Goal: Task Accomplishment & Management: Use online tool/utility

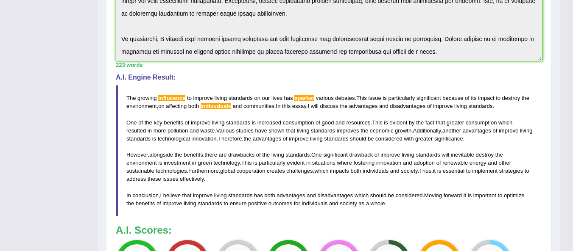
scroll to position [216, 0]
click at [99, 122] on div "Home Practice Writing: Write Essay Improving living standards Next » Report Que…" at bounding box center [329, 70] width 463 height 572
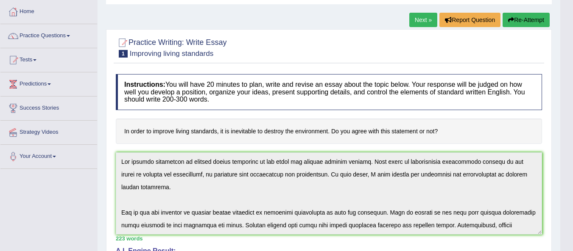
scroll to position [0, 0]
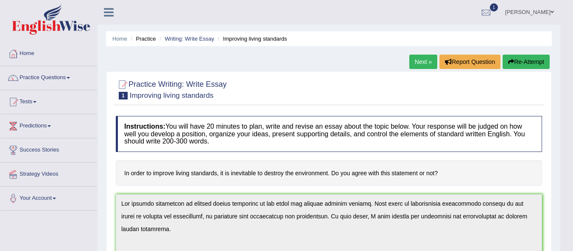
click at [427, 65] on link "Next »" at bounding box center [423, 62] width 28 height 14
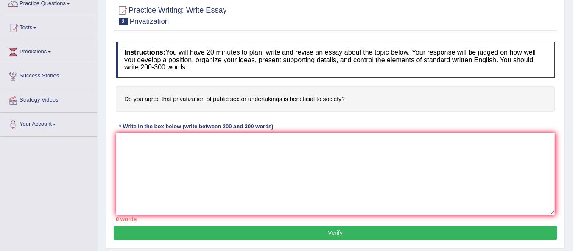
scroll to position [78, 0]
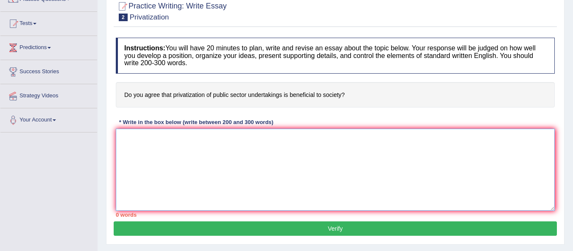
click at [176, 135] on textarea at bounding box center [335, 170] width 439 height 82
paste textarea "The growing influcence to improve living standards on our lives has sparker var…"
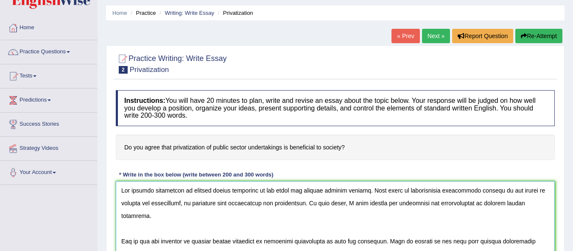
scroll to position [26, 0]
drag, startPoint x: 183, startPoint y: 190, endPoint x: 256, endPoint y: 190, distance: 72.5
click at [256, 190] on textarea at bounding box center [335, 222] width 439 height 82
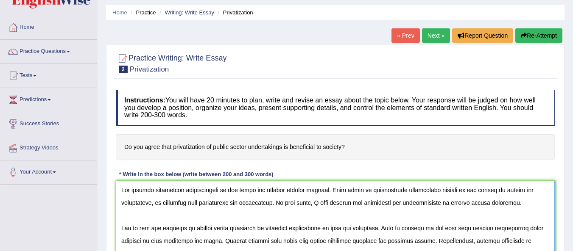
click at [279, 191] on textarea at bounding box center [335, 222] width 439 height 82
click at [169, 189] on textarea at bounding box center [335, 222] width 439 height 82
click at [154, 204] on textarea at bounding box center [335, 222] width 439 height 82
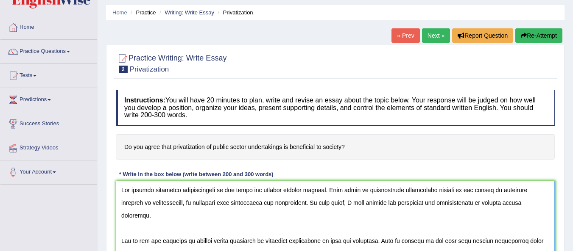
click at [517, 205] on textarea at bounding box center [335, 222] width 439 height 82
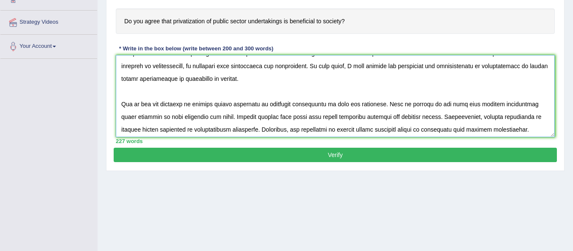
scroll to position [11, 0]
drag, startPoint x: 190, startPoint y: 105, endPoint x: 253, endPoint y: 108, distance: 62.9
click at [253, 108] on textarea at bounding box center [335, 96] width 439 height 82
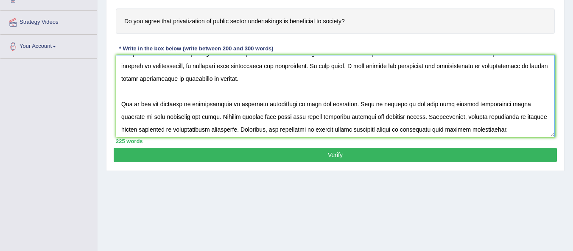
drag, startPoint x: 230, startPoint y: 104, endPoint x: 351, endPoint y: 108, distance: 120.9
click at [351, 108] on textarea at bounding box center [335, 96] width 439 height 82
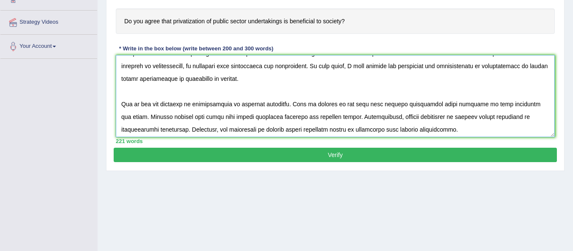
click at [365, 108] on textarea at bounding box center [335, 96] width 439 height 82
drag, startPoint x: 362, startPoint y: 105, endPoint x: 528, endPoint y: 99, distance: 166.8
click at [528, 99] on textarea at bounding box center [335, 96] width 439 height 82
drag, startPoint x: 145, startPoint y: 117, endPoint x: 399, endPoint y: 114, distance: 253.2
click at [399, 114] on textarea at bounding box center [335, 96] width 439 height 82
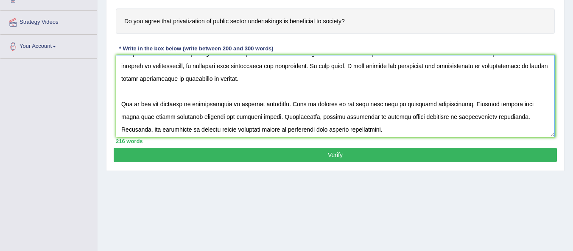
click at [146, 115] on textarea at bounding box center [335, 96] width 439 height 82
click at [234, 116] on textarea at bounding box center [335, 96] width 439 height 82
drag, startPoint x: 343, startPoint y: 117, endPoint x: 405, endPoint y: 117, distance: 62.8
click at [405, 117] on textarea at bounding box center [335, 96] width 439 height 82
click at [444, 119] on textarea at bounding box center [335, 96] width 439 height 82
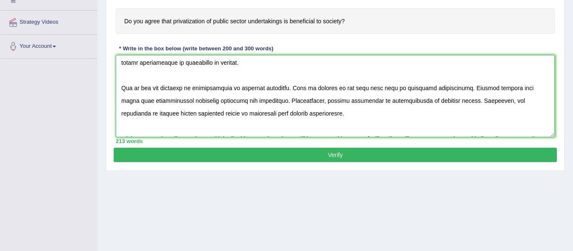
scroll to position [36, 0]
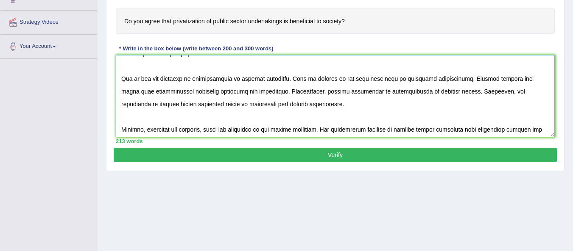
drag, startPoint x: 161, startPoint y: 131, endPoint x: 508, endPoint y: 91, distance: 348.7
click at [508, 91] on textarea at bounding box center [335, 96] width 439 height 82
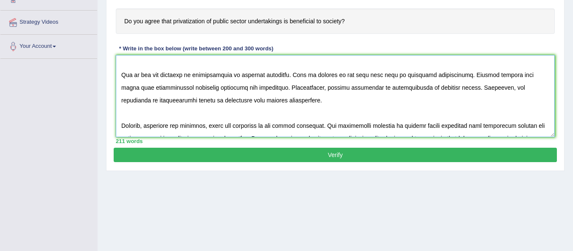
scroll to position [43, 0]
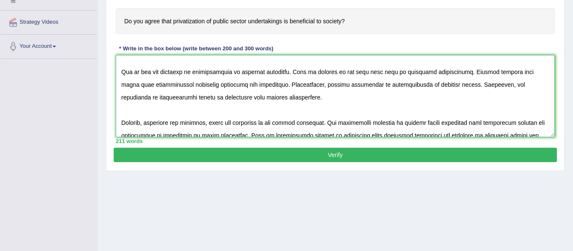
click at [281, 121] on textarea at bounding box center [335, 96] width 439 height 82
click at [321, 124] on textarea at bounding box center [335, 96] width 439 height 82
click at [453, 124] on textarea at bounding box center [335, 96] width 439 height 82
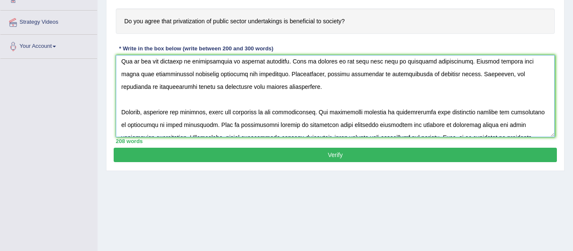
scroll to position [54, 0]
drag, startPoint x: 424, startPoint y: 112, endPoint x: 525, endPoint y: 112, distance: 100.5
click at [525, 112] on textarea at bounding box center [335, 96] width 439 height 82
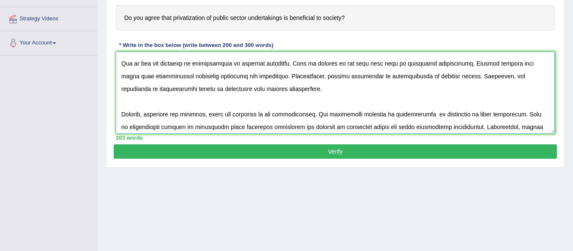
scroll to position [49, 0]
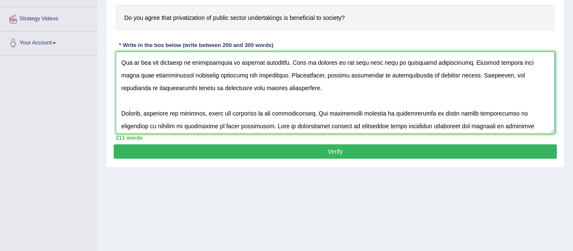
click at [229, 126] on textarea at bounding box center [335, 93] width 439 height 82
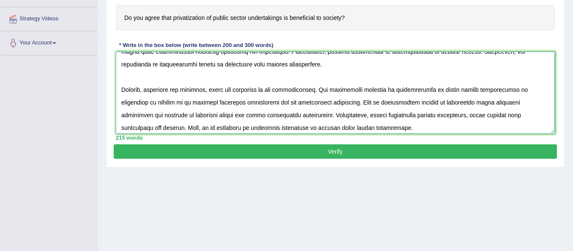
scroll to position [73, 0]
click at [260, 114] on textarea at bounding box center [335, 93] width 439 height 82
click at [262, 117] on textarea at bounding box center [335, 93] width 439 height 82
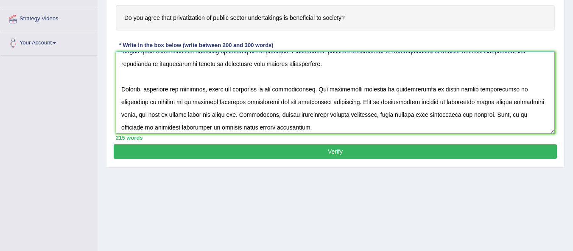
click at [279, 115] on textarea at bounding box center [335, 93] width 439 height 82
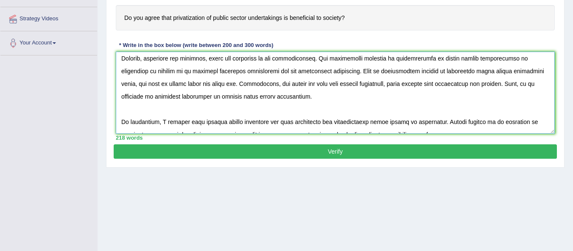
scroll to position [115, 0]
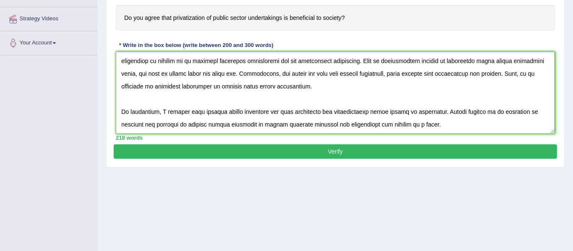
drag, startPoint x: 193, startPoint y: 112, endPoint x: 258, endPoint y: 114, distance: 64.5
click at [258, 114] on textarea at bounding box center [335, 93] width 439 height 82
click at [212, 126] on textarea at bounding box center [335, 93] width 439 height 82
type textarea "The growing influence privatization on our lives has sparked various debates. T…"
click at [351, 154] on button "Verify" at bounding box center [335, 152] width 443 height 14
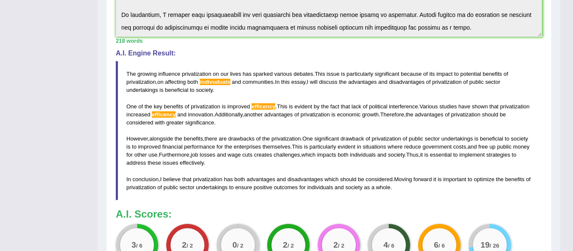
scroll to position [240, 0]
click at [270, 107] on span "efficency" at bounding box center [263, 106] width 24 height 6
click at [264, 109] on span "efficency" at bounding box center [263, 106] width 24 height 6
click at [165, 112] on span "efficency" at bounding box center [164, 114] width 24 height 6
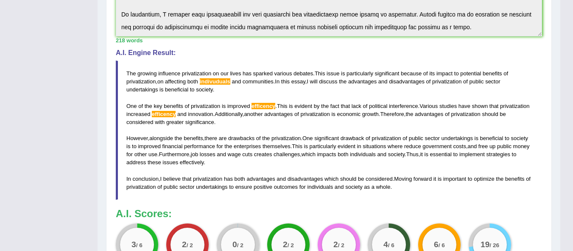
click at [165, 112] on span "efficency" at bounding box center [164, 114] width 24 height 6
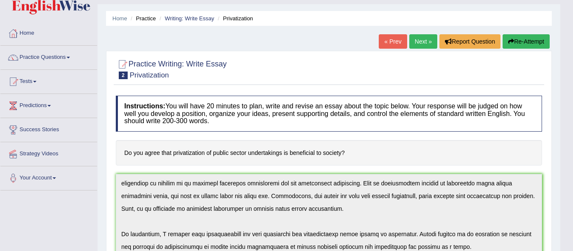
scroll to position [0, 0]
